Goal: Use online tool/utility

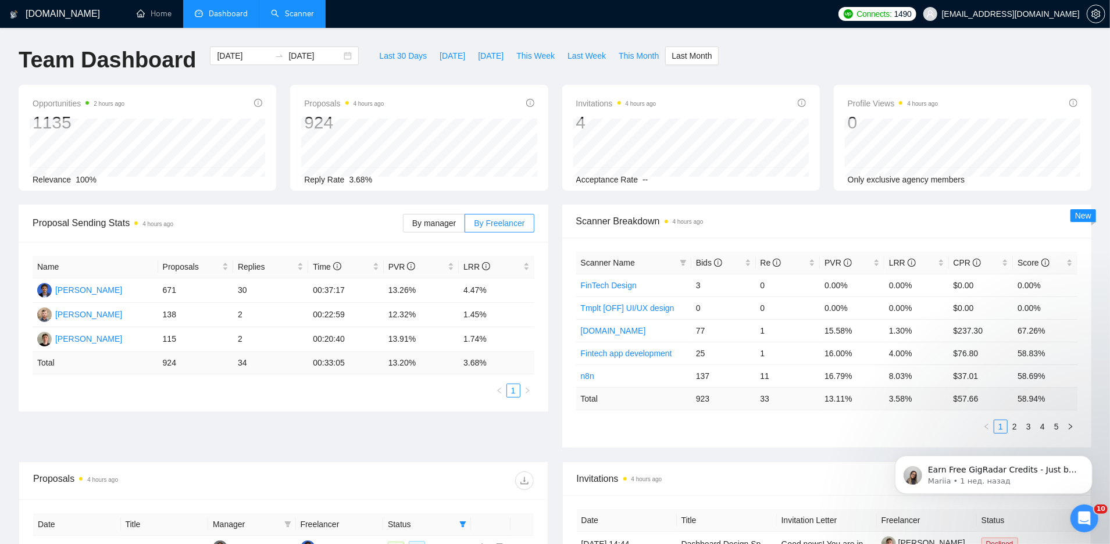
click at [278, 19] on link "Scanner" at bounding box center [292, 14] width 43 height 10
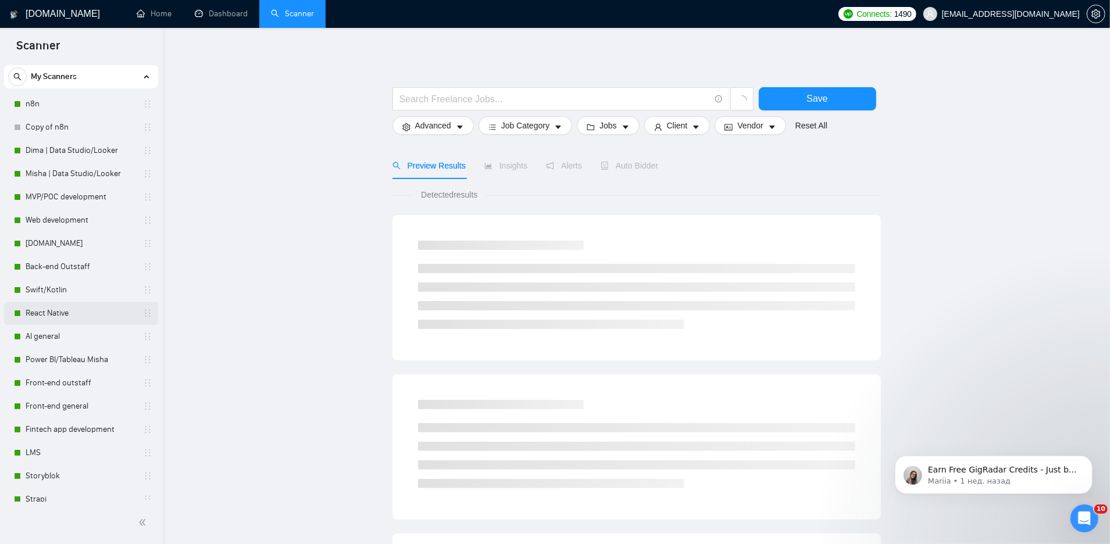
scroll to position [45, 0]
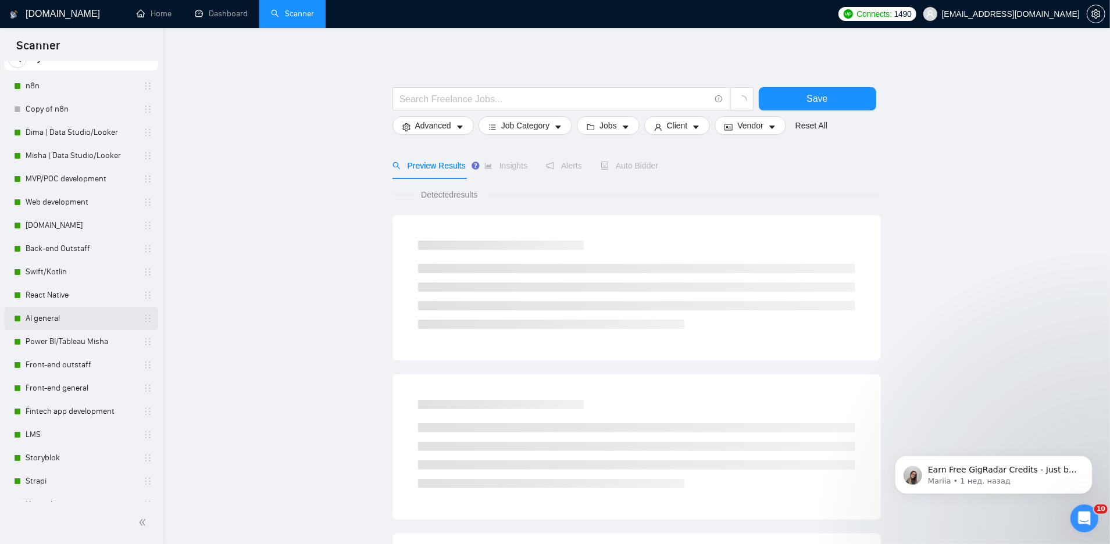
click at [48, 321] on link "AI general" at bounding box center [81, 318] width 110 height 23
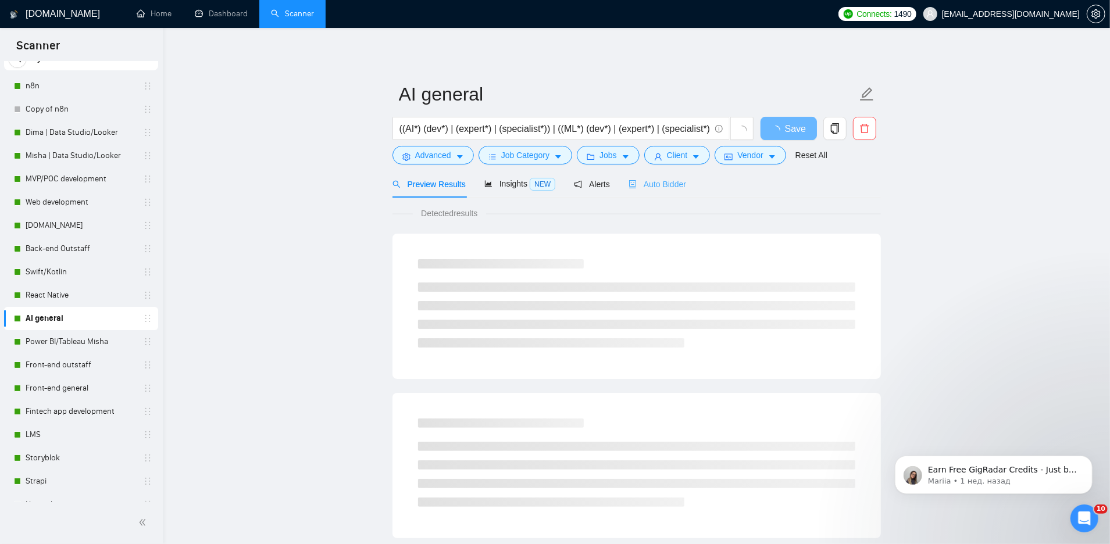
click at [668, 173] on div "Auto Bidder" at bounding box center [657, 183] width 58 height 27
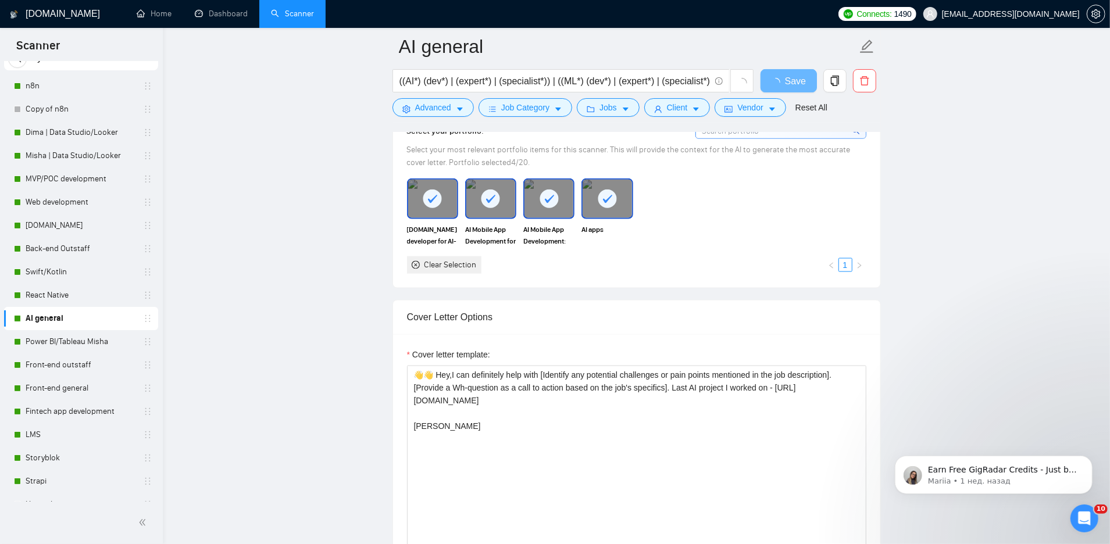
scroll to position [1078, 0]
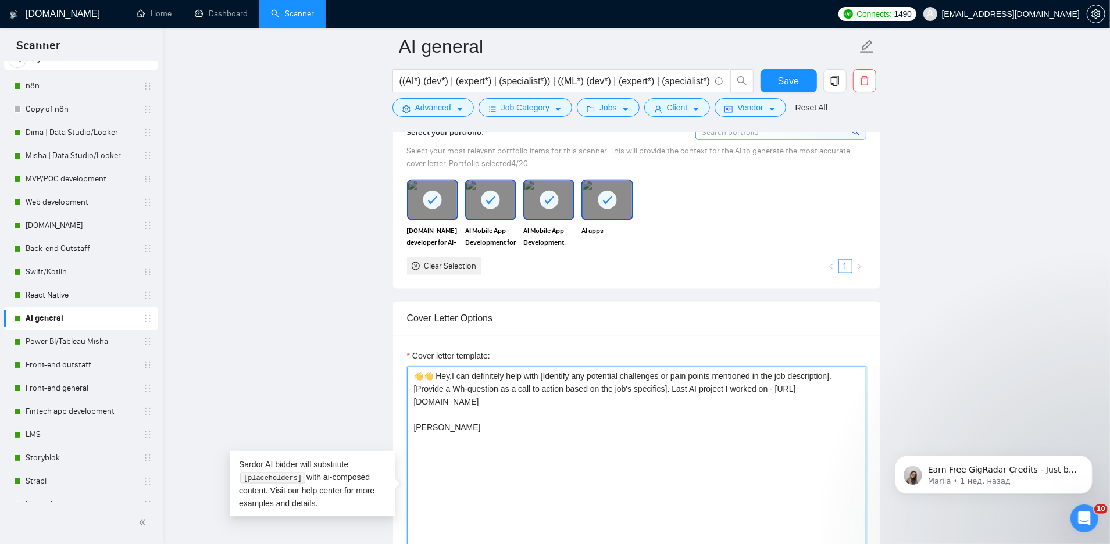
drag, startPoint x: 684, startPoint y: 385, endPoint x: 721, endPoint y: 392, distance: 38.4
click at [721, 392] on textarea "👋👋 Hey,I can definitely help with [Identify any potential challenges or pain po…" at bounding box center [636, 498] width 459 height 262
